Goal: Navigation & Orientation: Find specific page/section

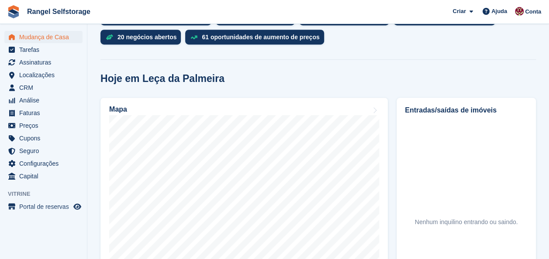
scroll to position [262, 0]
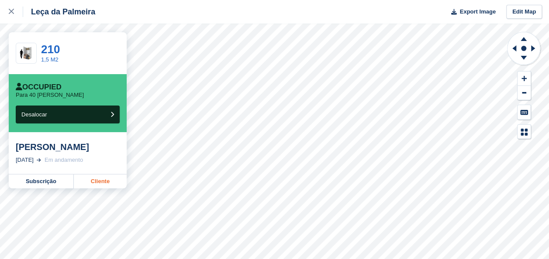
click at [93, 182] on link "Cliente" at bounding box center [100, 182] width 53 height 14
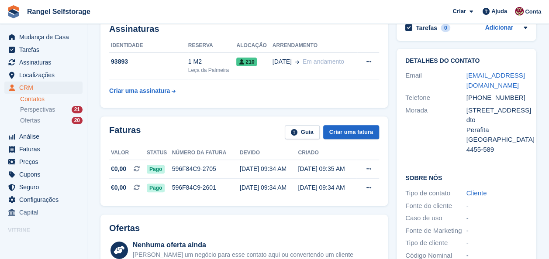
scroll to position [131, 0]
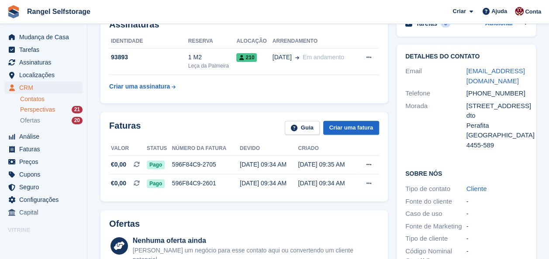
click at [30, 108] on span "Perspectivas" at bounding box center [37, 110] width 35 height 8
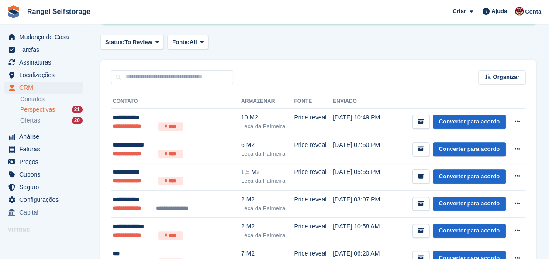
scroll to position [131, 0]
